Goal: Task Accomplishment & Management: Manage account settings

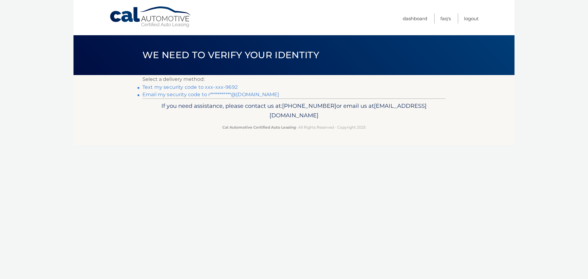
click at [191, 87] on link "Text my security code to xxx-xxx-9692" at bounding box center [189, 87] width 95 height 6
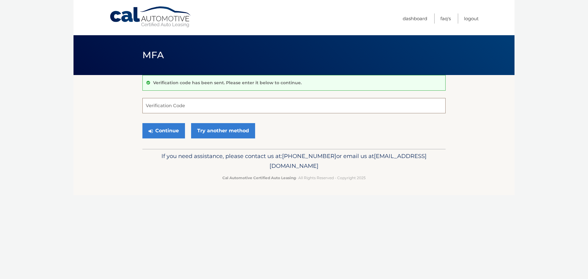
click at [176, 104] on input "Verification Code" at bounding box center [293, 105] width 303 height 15
type input "273412"
click at [173, 128] on button "Continue" at bounding box center [163, 130] width 43 height 15
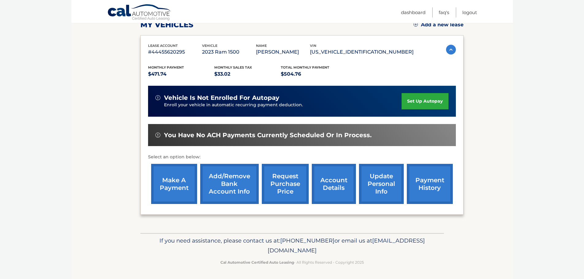
scroll to position [92, 0]
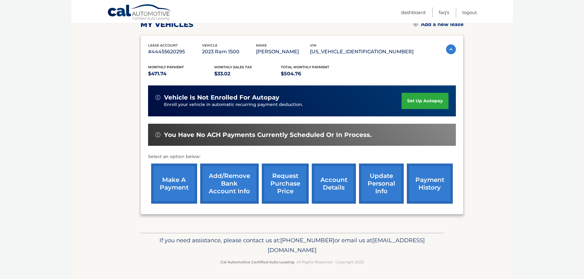
click at [176, 180] on link "make a payment" at bounding box center [174, 184] width 46 height 40
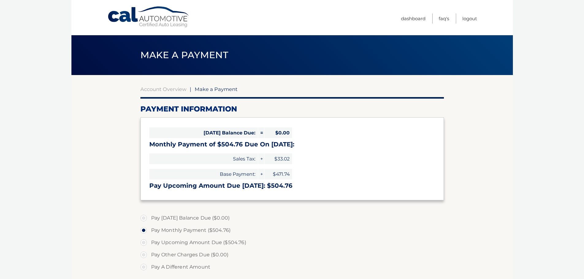
select select "NzQ0NzZhNDctODMzZi00OTE5LWIwNTEtMWQ5ZmQ1YTI0YTIw"
